Goal: Task Accomplishment & Management: Manage account settings

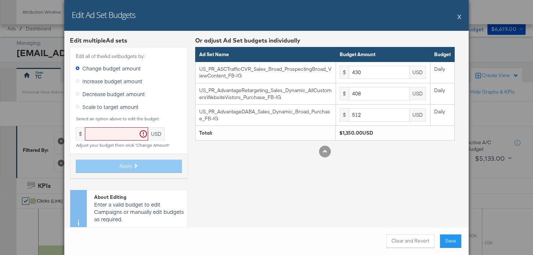
scroll to position [332, 0]
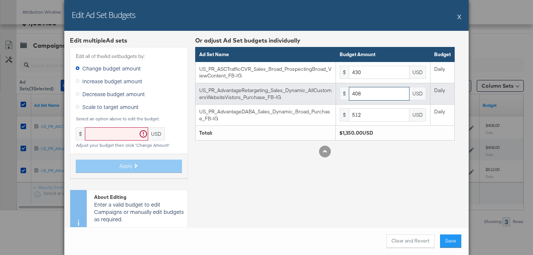
click at [382, 92] on input "408" at bounding box center [379, 94] width 61 height 14
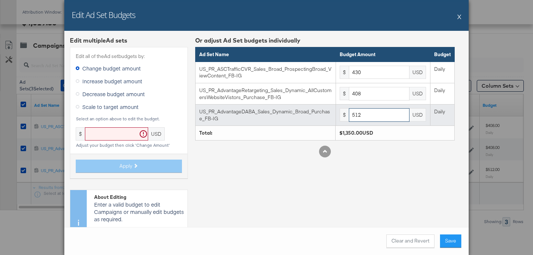
click at [379, 111] on input "512" at bounding box center [379, 115] width 61 height 14
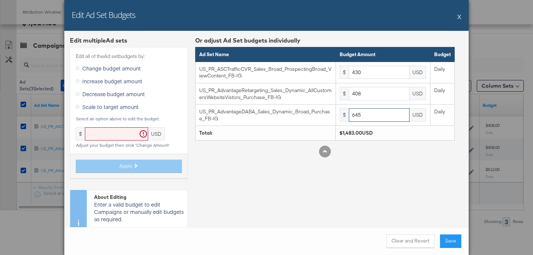
type input "645"
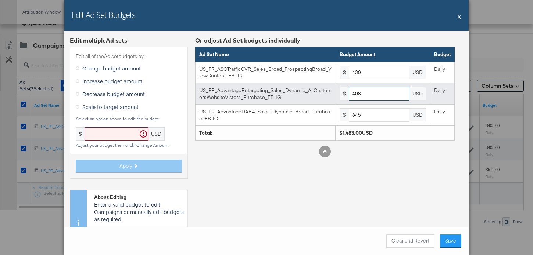
click at [367, 93] on input "408" at bounding box center [379, 94] width 61 height 14
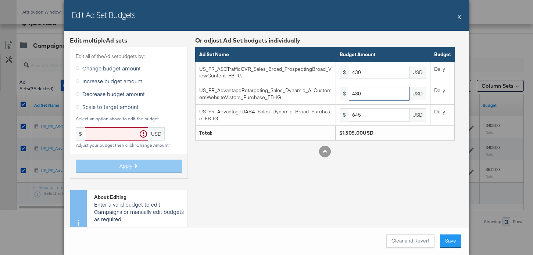
type input "430"
click at [450, 236] on button "Save" at bounding box center [450, 241] width 21 height 13
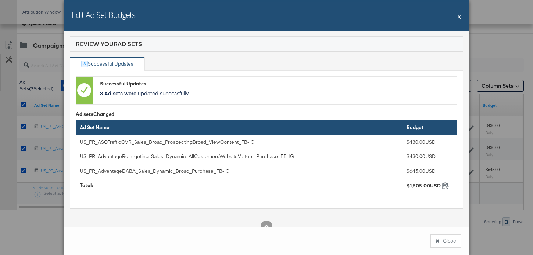
click at [458, 16] on button "X" at bounding box center [459, 16] width 4 height 15
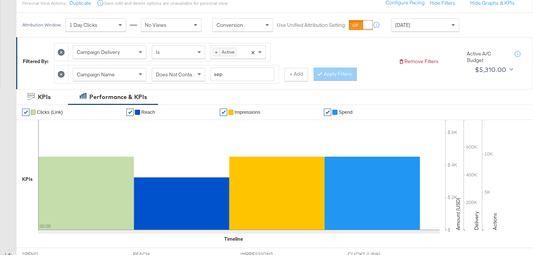
scroll to position [0, 0]
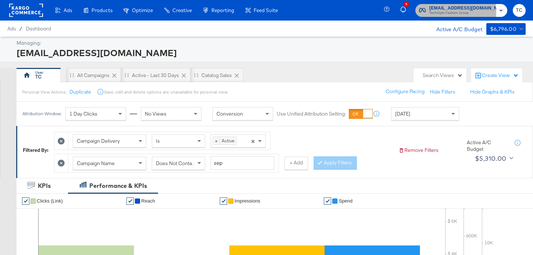
click at [448, 11] on span "TechStyle Fashion Group" at bounding box center [462, 13] width 67 height 6
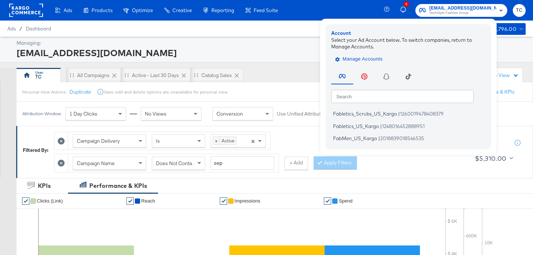
click at [379, 60] on span "Manage Accounts" at bounding box center [359, 59] width 46 height 8
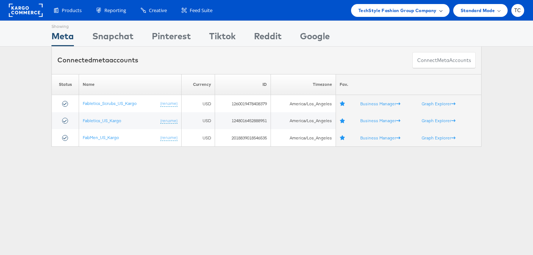
click at [379, 11] on span "TechStyle Fashion Group Company" at bounding box center [397, 11] width 78 height 8
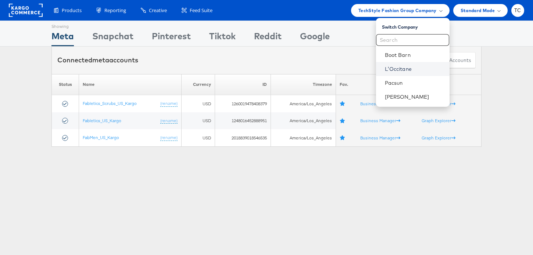
click at [404, 69] on link "L'Occitane" at bounding box center [414, 68] width 59 height 7
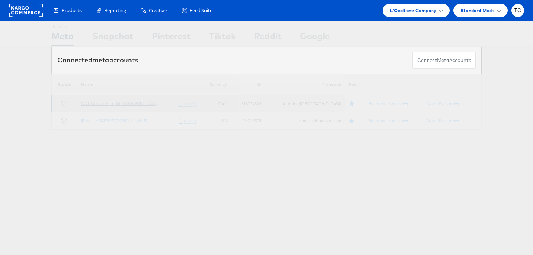
click at [110, 103] on link "CA L'Occitane En Provence" at bounding box center [119, 104] width 76 height 6
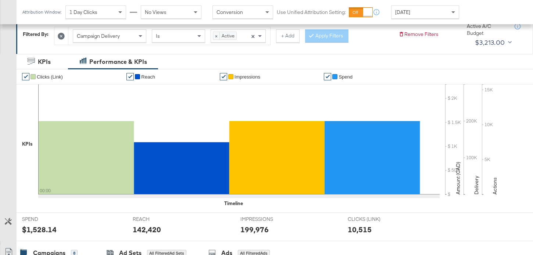
scroll to position [257, 0]
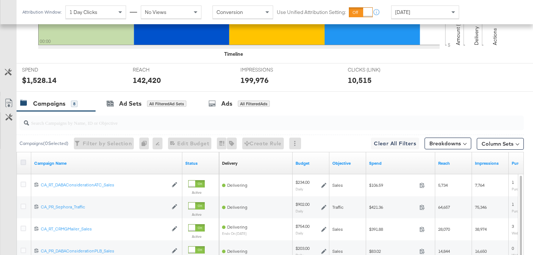
click at [25, 162] on icon at bounding box center [24, 163] width 6 height 6
click at [0, 0] on input "checkbox" at bounding box center [0, 0] width 0 height 0
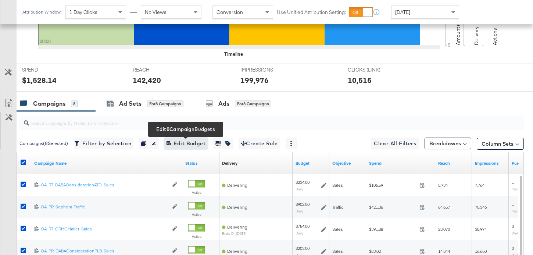
click at [179, 142] on span "Edit 8 Campaign Budgets Edit Budget" at bounding box center [185, 143] width 39 height 9
